Goal: Task Accomplishment & Management: Use online tool/utility

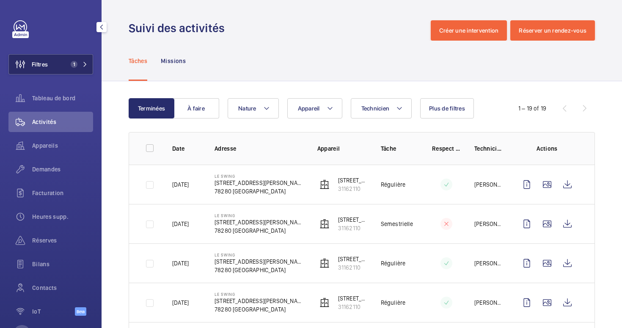
click at [34, 72] on span "Filtres" at bounding box center [28, 64] width 39 height 20
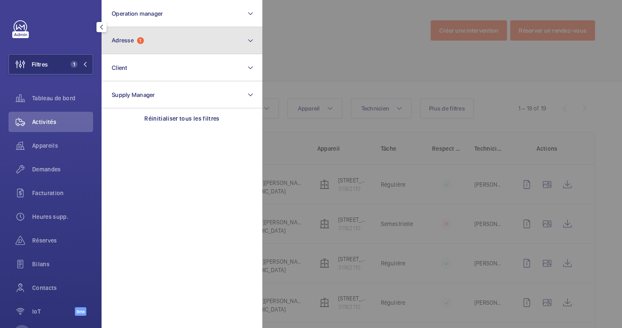
click at [160, 39] on button "Adresse 1" at bounding box center [182, 40] width 161 height 27
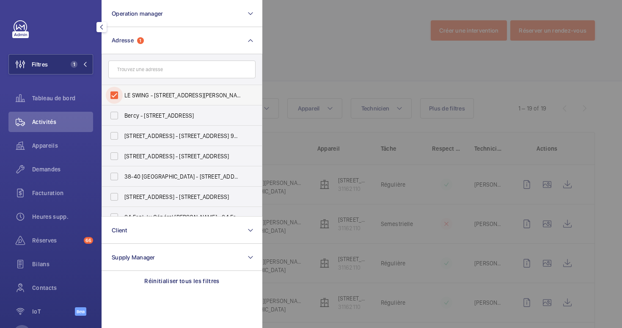
click at [115, 94] on input "LE SWING - [STREET_ADDRESS][PERSON_NAME]" at bounding box center [114, 95] width 17 height 17
checkbox input "false"
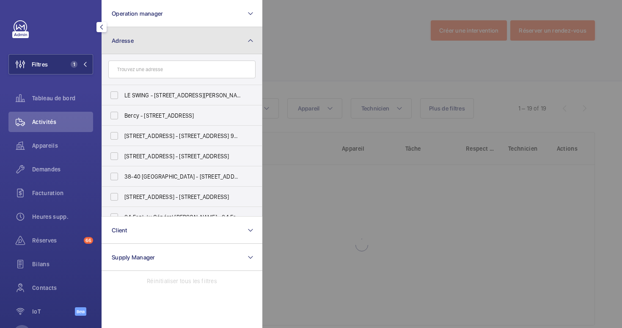
click at [155, 45] on button "Adresse" at bounding box center [182, 40] width 161 height 27
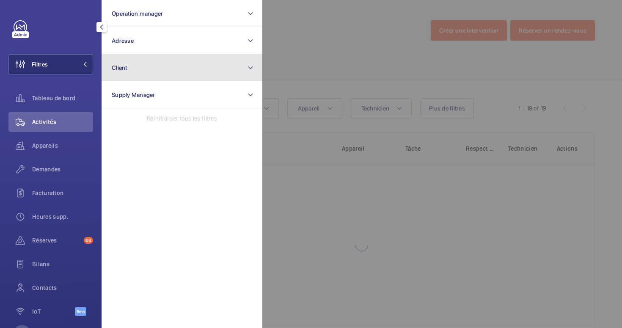
click at [131, 64] on button "Client" at bounding box center [182, 67] width 161 height 27
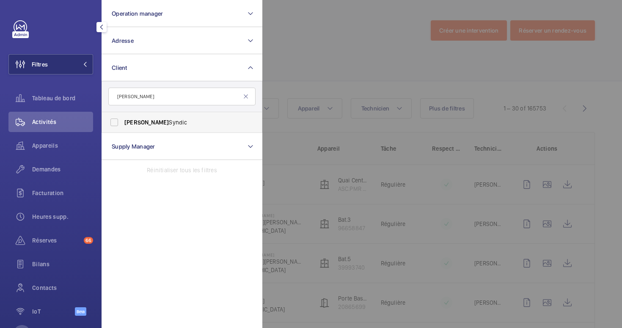
type input "[PERSON_NAME]"
click at [164, 121] on span "[PERSON_NAME]" at bounding box center [182, 122] width 116 height 8
click at [123, 121] on input "[PERSON_NAME]" at bounding box center [114, 122] width 17 height 17
checkbox input "true"
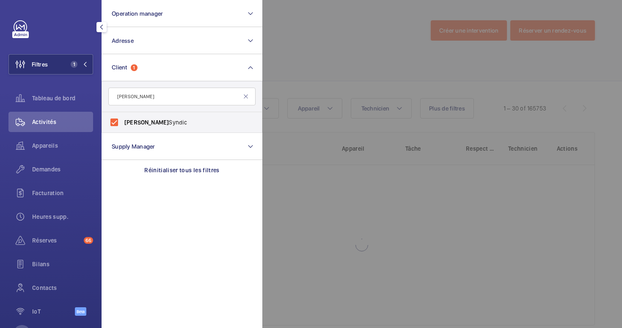
click at [332, 53] on div at bounding box center [573, 164] width 622 height 328
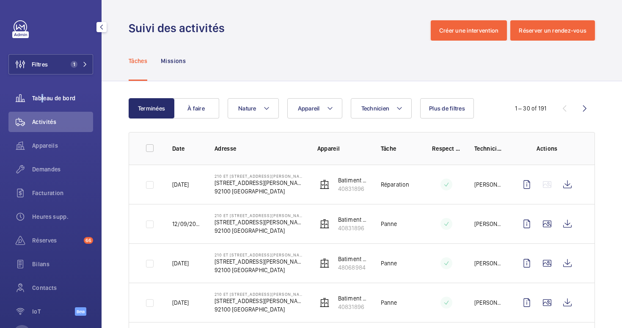
click at [40, 101] on span "Tableau de bord" at bounding box center [62, 98] width 61 height 8
